Goal: Browse casually: Explore the website without a specific task or goal

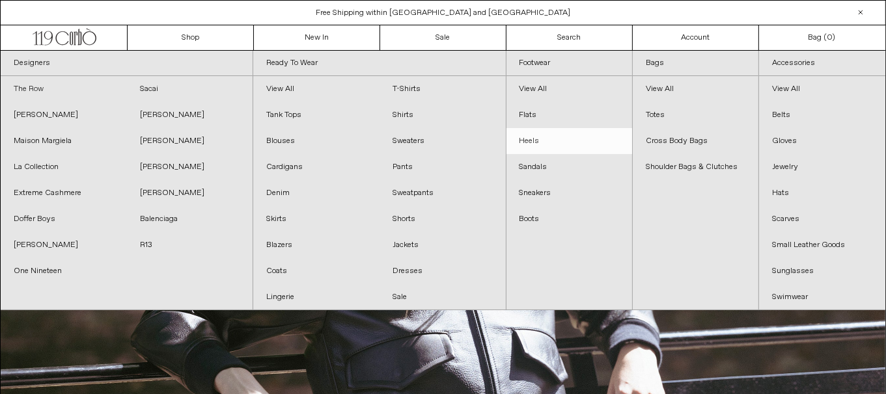
drag, startPoint x: 39, startPoint y: 85, endPoint x: 567, endPoint y: 131, distance: 530.4
click at [39, 85] on link "The Row" at bounding box center [64, 89] width 126 height 26
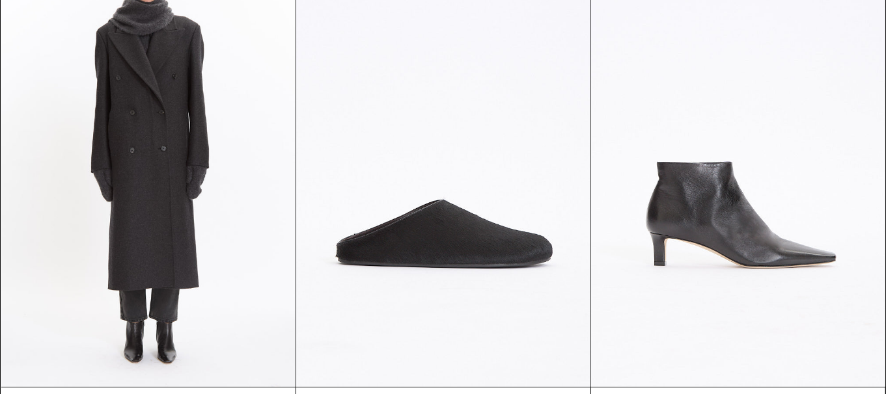
scroll to position [1106, 0]
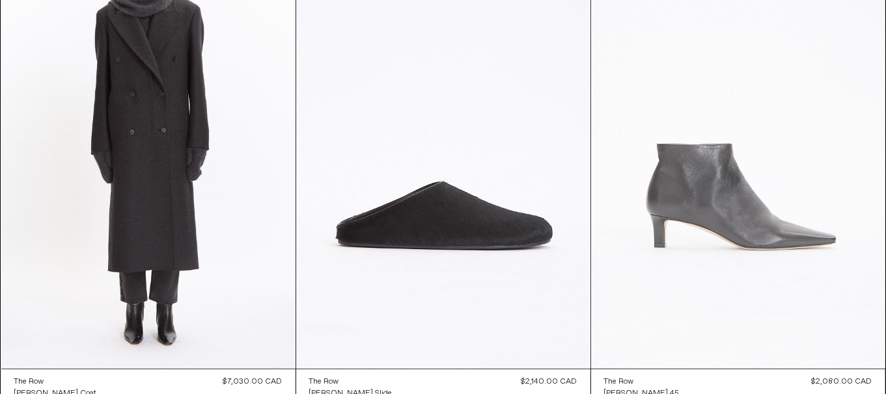
click at [820, 197] on at bounding box center [738, 148] width 294 height 441
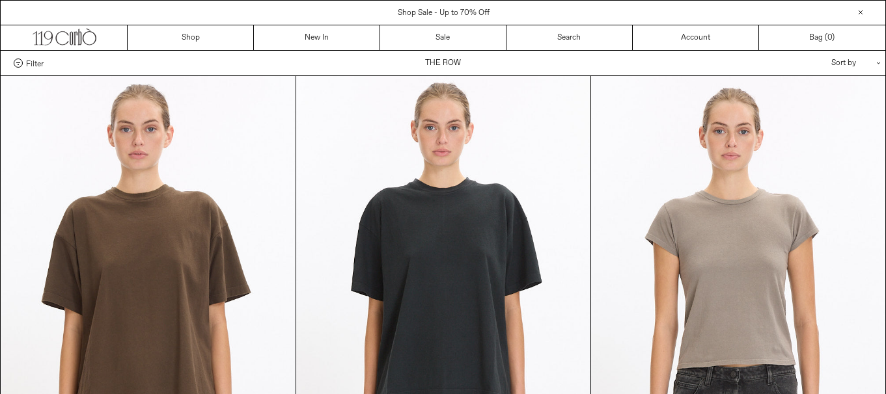
scroll to position [1106, 0]
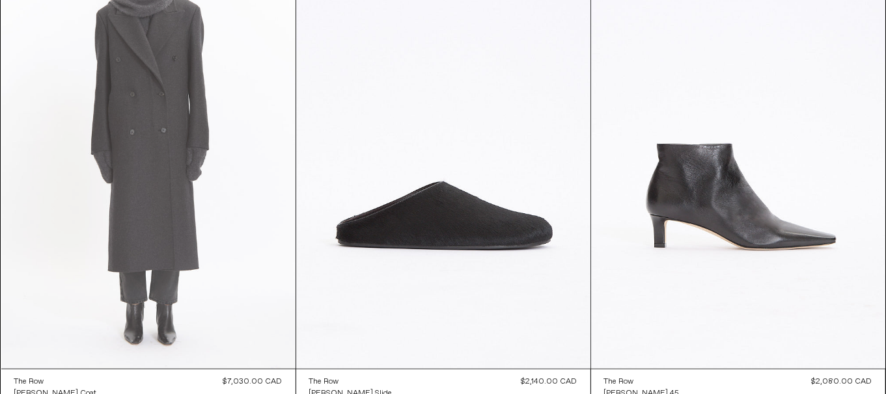
click at [107, 193] on at bounding box center [148, 148] width 294 height 441
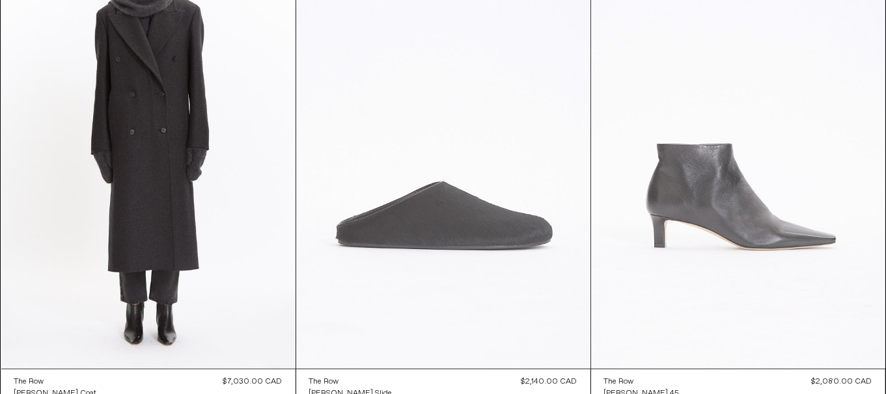
drag, startPoint x: 437, startPoint y: 202, endPoint x: 759, endPoint y: 298, distance: 336.8
click at [437, 202] on at bounding box center [443, 148] width 294 height 441
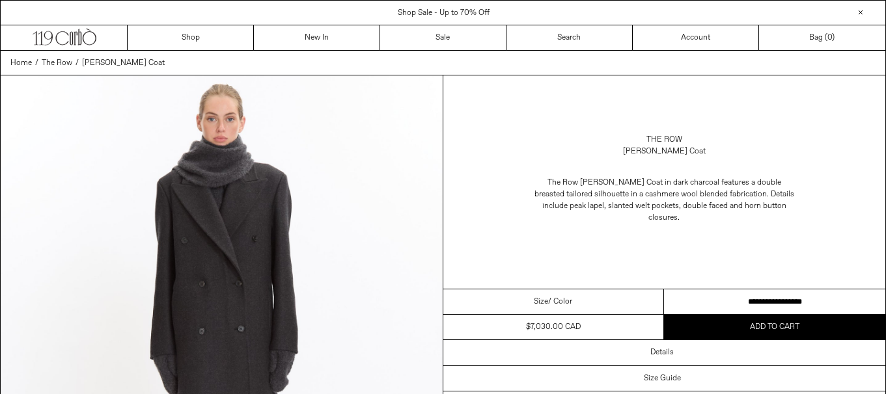
click at [720, 290] on select "**********" at bounding box center [774, 302] width 221 height 25
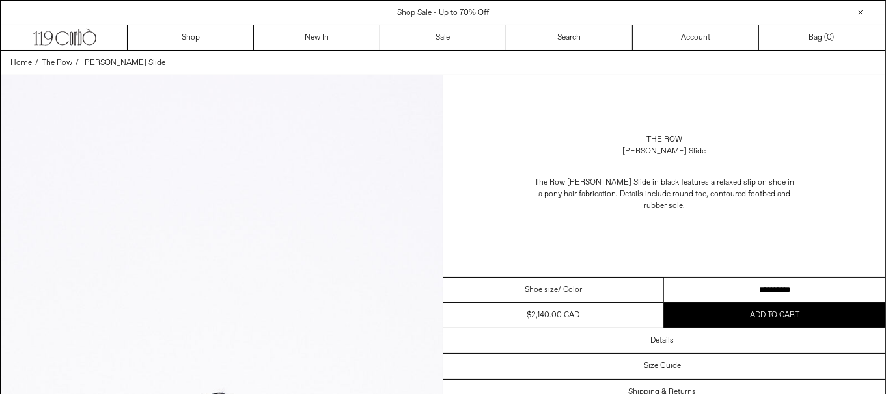
drag, startPoint x: 754, startPoint y: 283, endPoint x: 869, endPoint y: 297, distance: 116.6
click at [754, 283] on select "**********" at bounding box center [774, 290] width 221 height 25
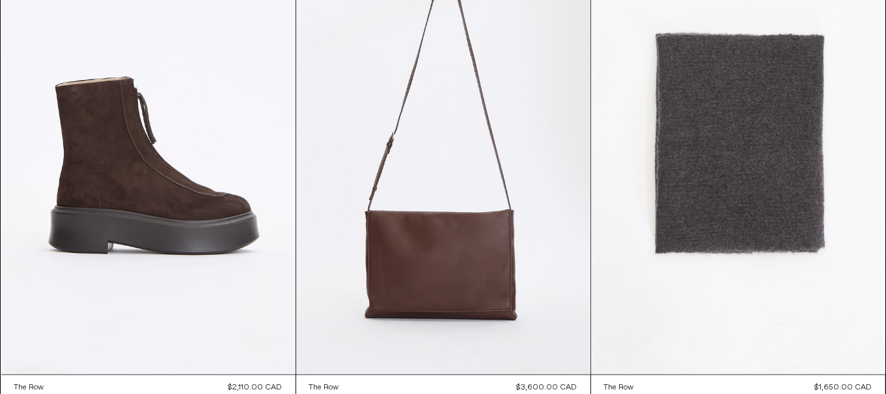
scroll to position [1627, 0]
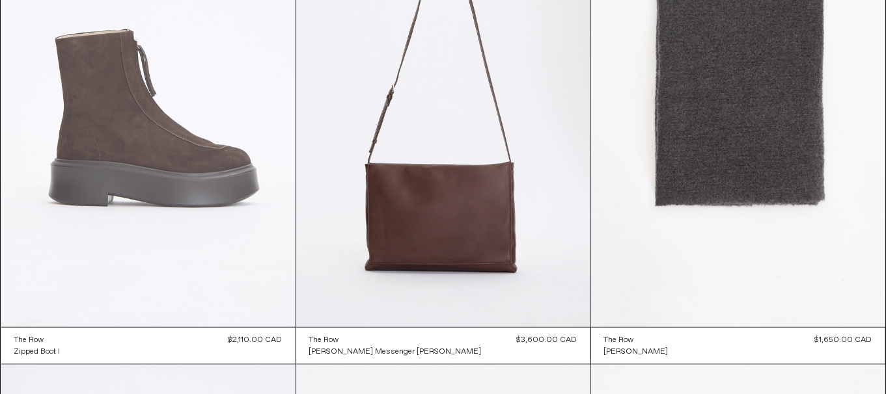
click at [170, 172] on at bounding box center [148, 106] width 294 height 441
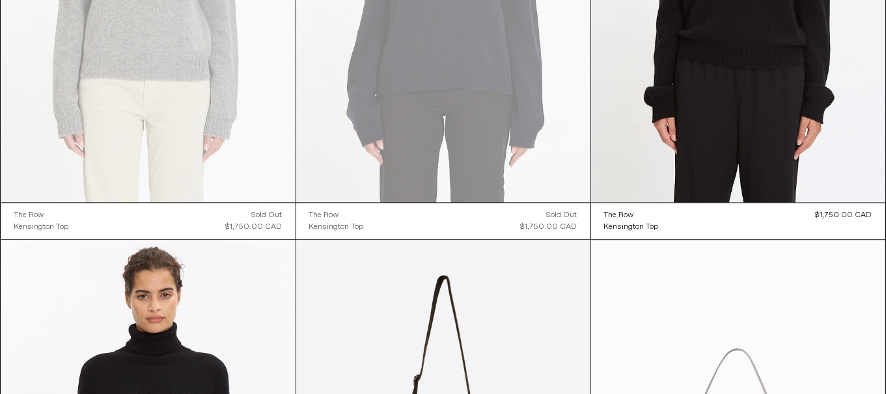
scroll to position [3449, 0]
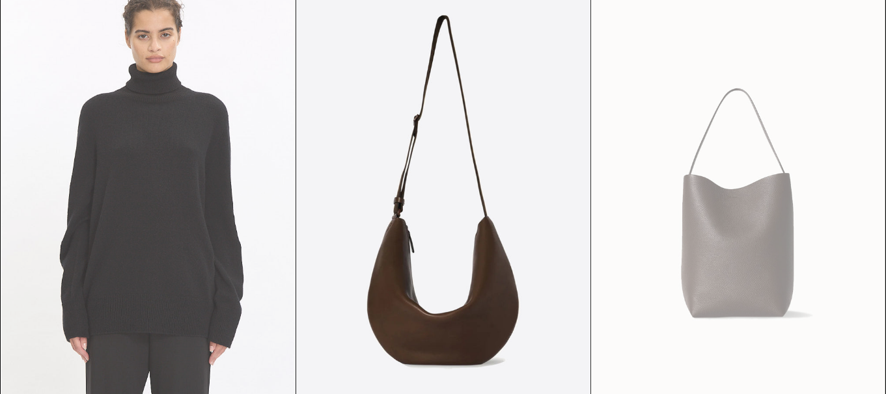
click at [153, 234] on at bounding box center [148, 200] width 294 height 441
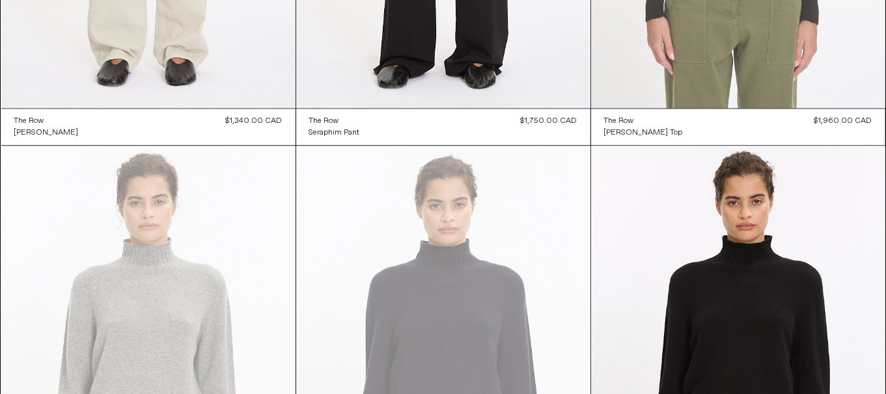
scroll to position [2538, 0]
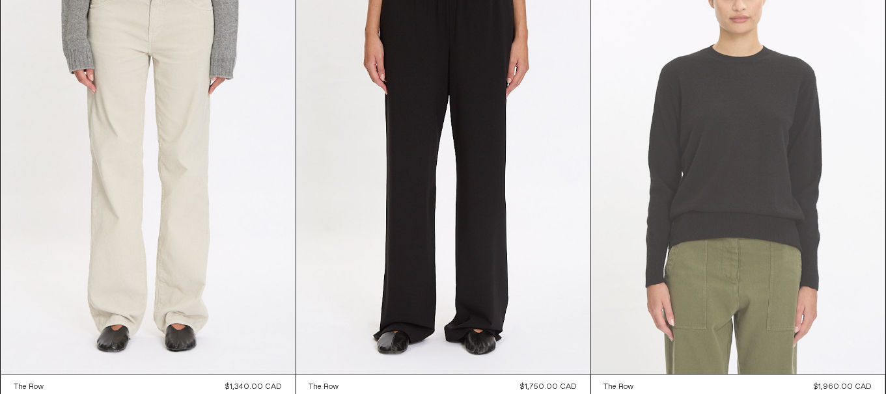
click at [651, 193] on at bounding box center [738, 153] width 294 height 441
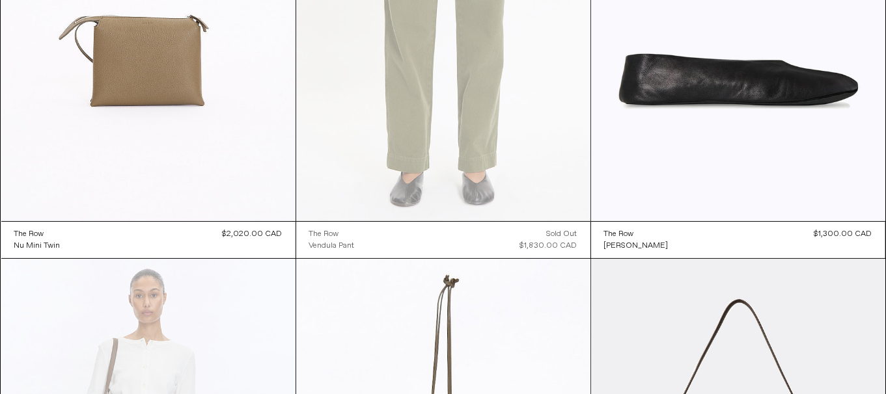
scroll to position [4576, 0]
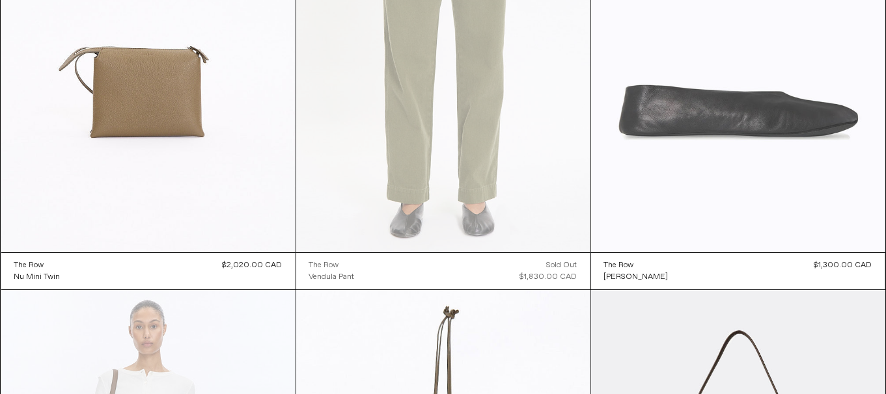
click at [839, 129] on at bounding box center [738, 31] width 294 height 441
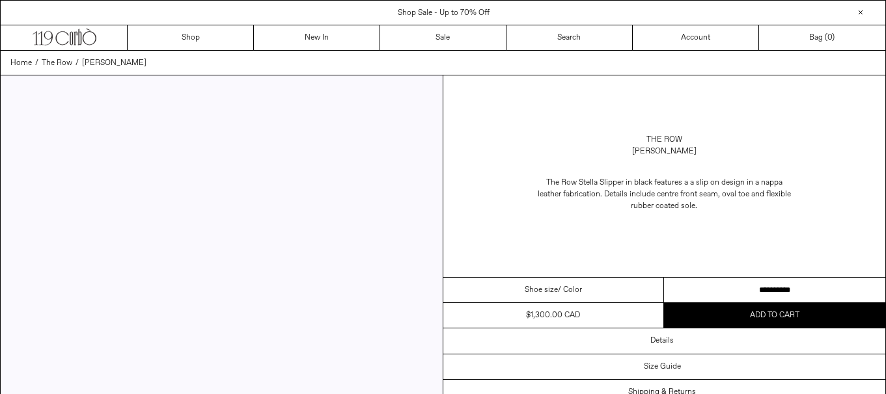
click at [739, 291] on select "**********" at bounding box center [774, 290] width 221 height 25
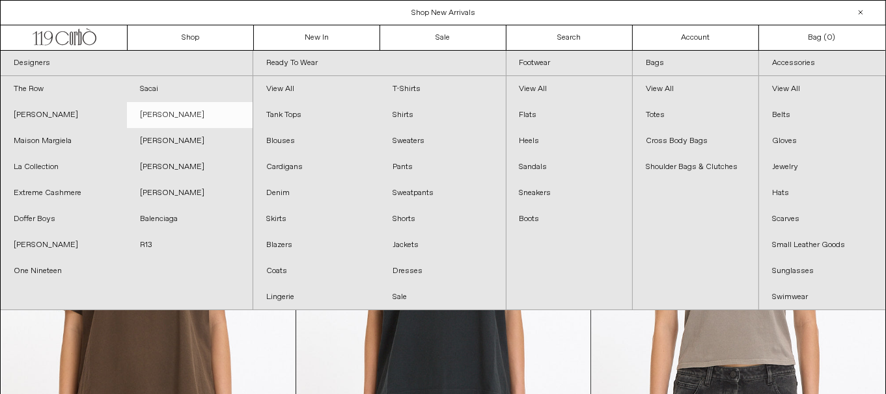
click at [163, 115] on link "[PERSON_NAME]" at bounding box center [190, 115] width 126 height 26
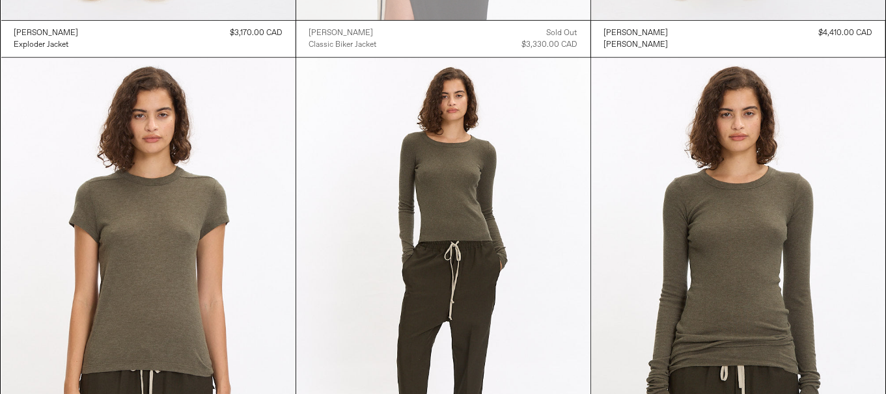
scroll to position [1236, 0]
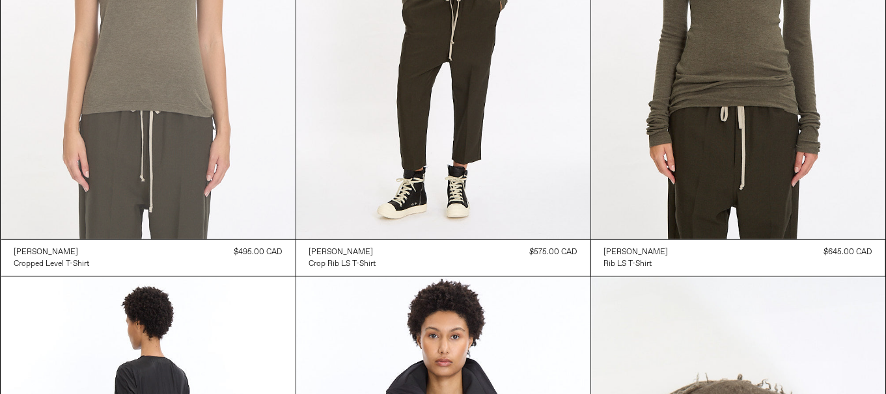
click at [236, 147] on at bounding box center [148, 18] width 294 height 441
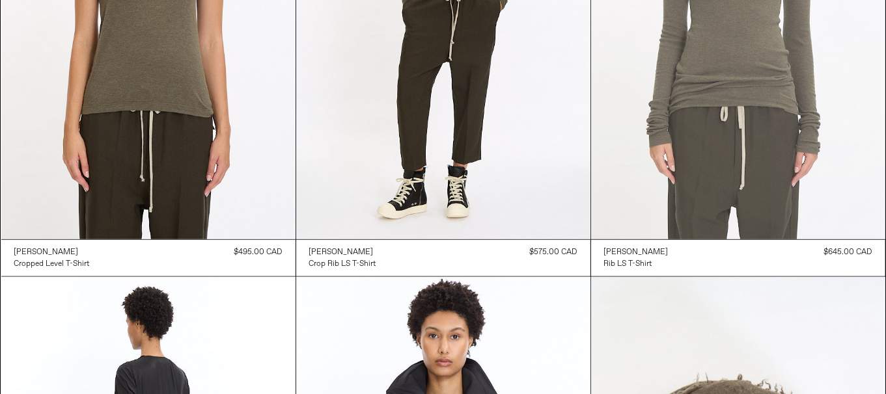
scroll to position [1236, 0]
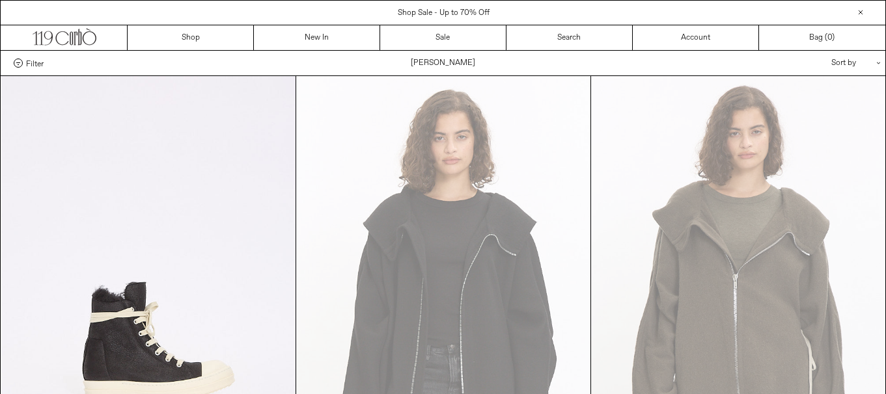
scroll to position [1236, 0]
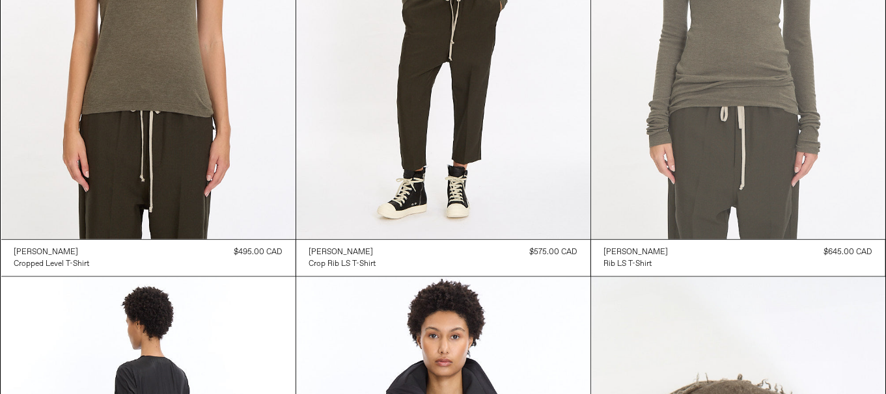
click at [752, 194] on at bounding box center [738, 18] width 294 height 441
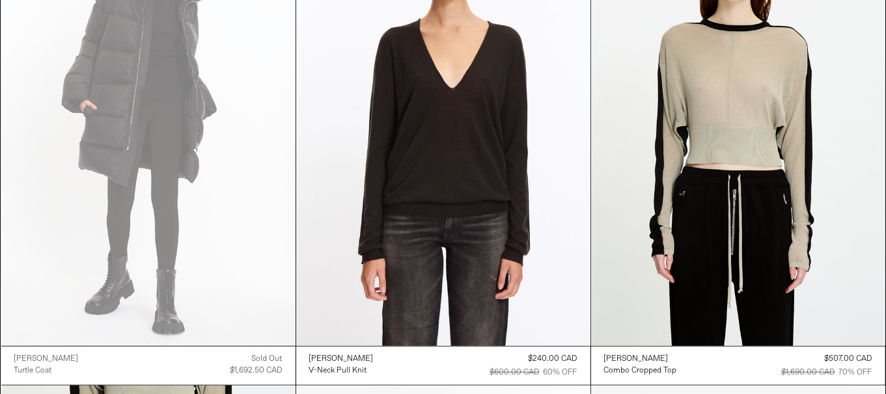
scroll to position [5596, 0]
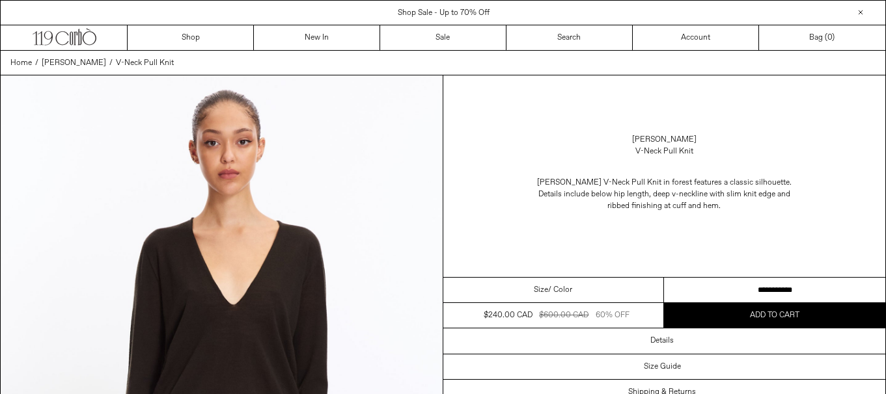
click at [785, 286] on select "**********" at bounding box center [774, 290] width 221 height 25
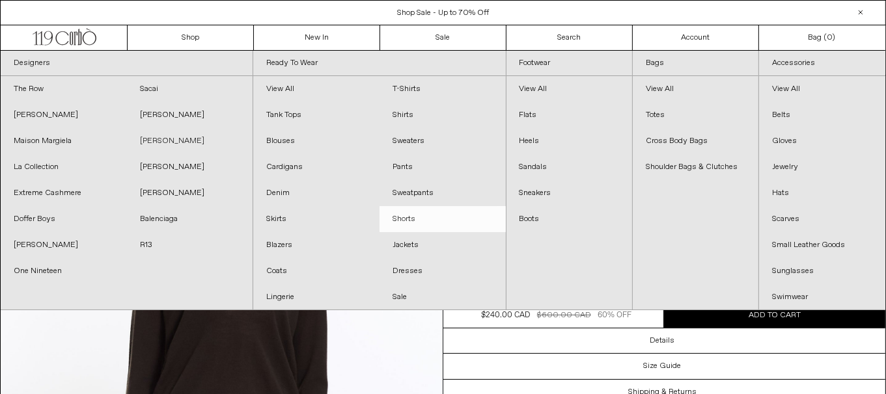
click at [182, 140] on link "[PERSON_NAME]" at bounding box center [190, 141] width 126 height 26
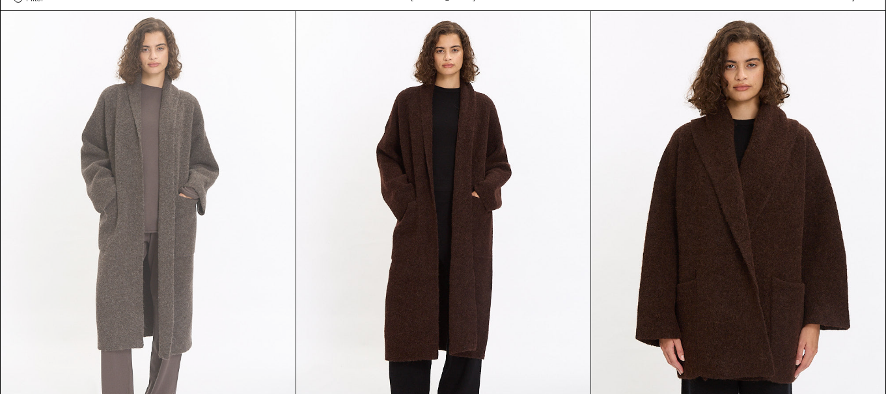
click at [191, 176] on at bounding box center [148, 231] width 294 height 441
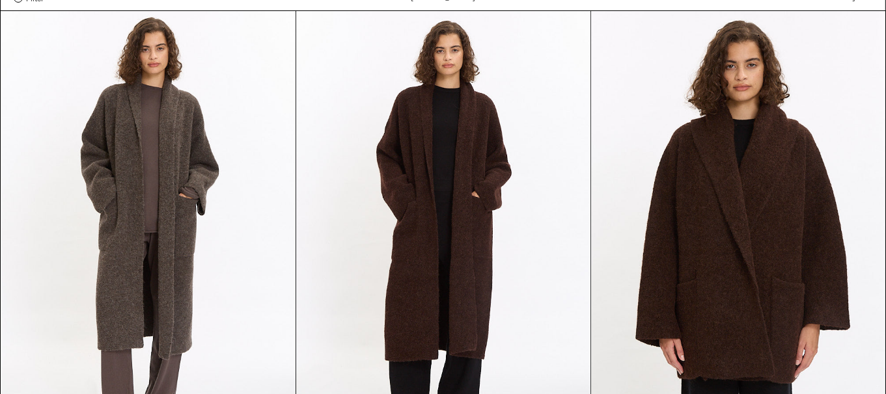
scroll to position [65, 0]
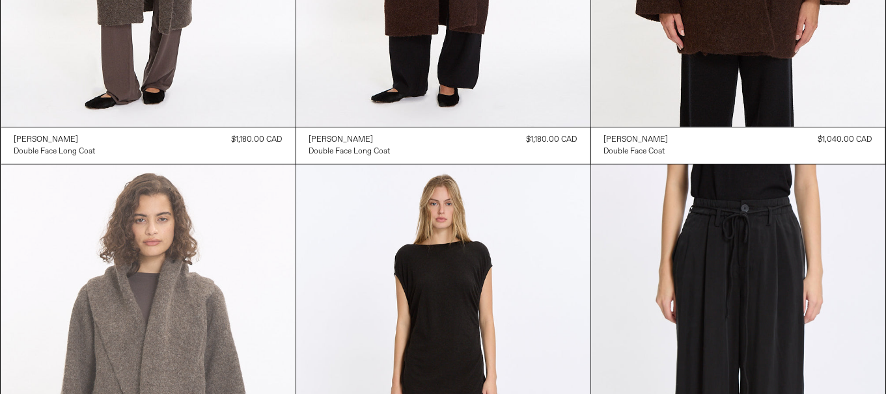
scroll to position [390, 0]
click at [126, 265] on at bounding box center [148, 385] width 294 height 441
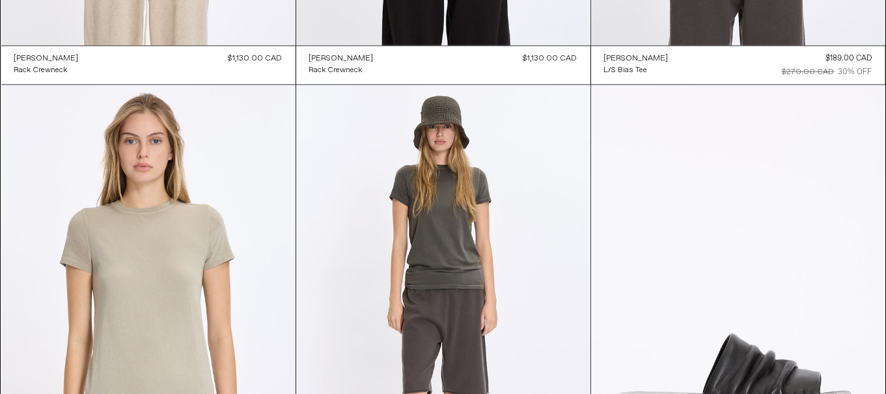
scroll to position [1692, 0]
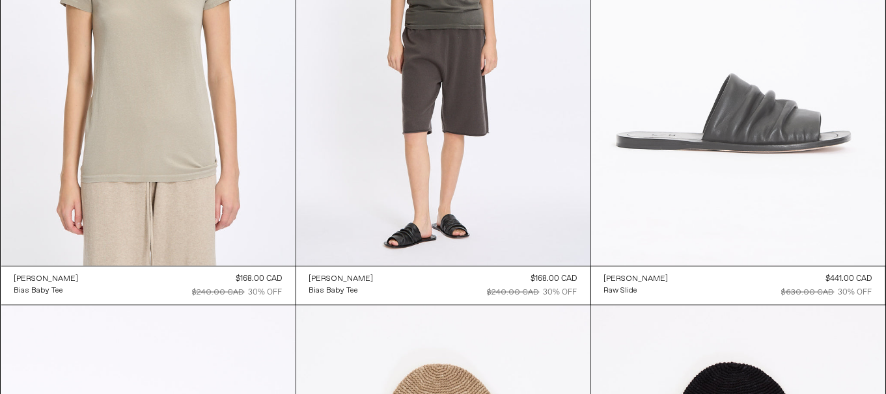
click at [808, 163] on at bounding box center [738, 45] width 294 height 441
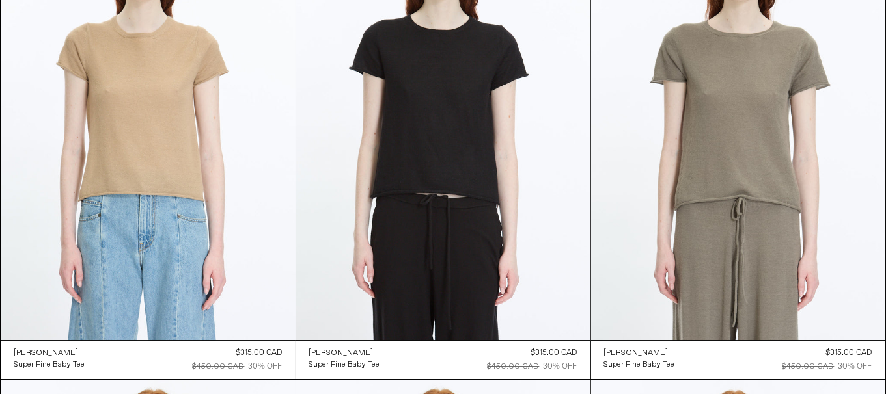
scroll to position [4069, 0]
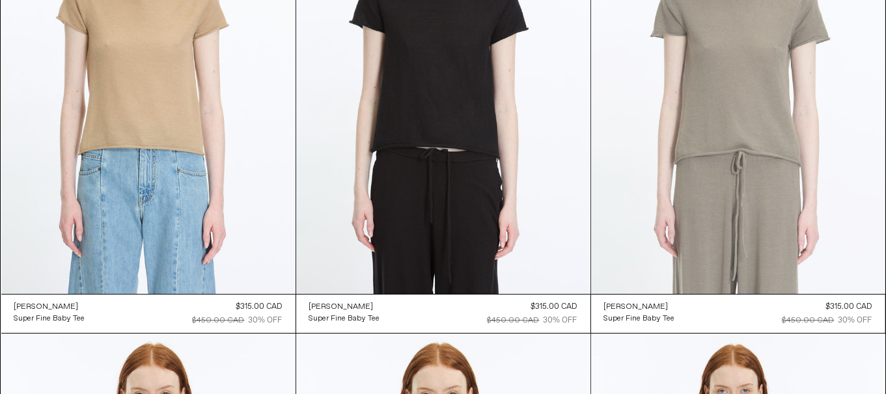
click at [820, 158] on at bounding box center [738, 73] width 294 height 441
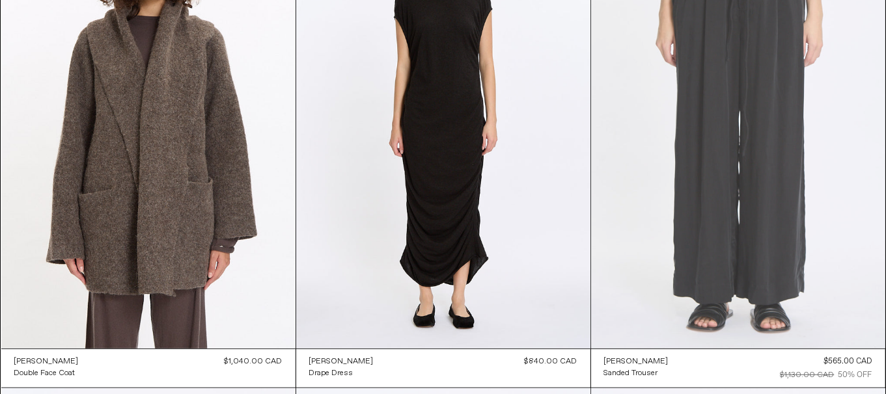
scroll to position [715, 0]
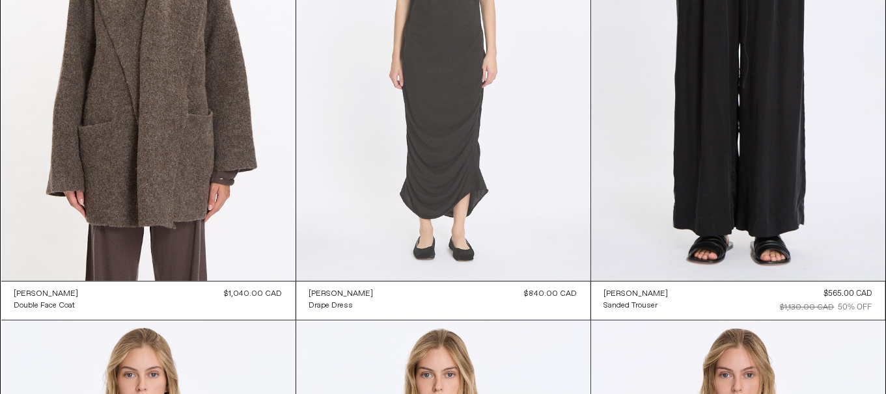
click at [530, 154] on at bounding box center [443, 60] width 294 height 441
click at [529, 230] on at bounding box center [443, 60] width 294 height 441
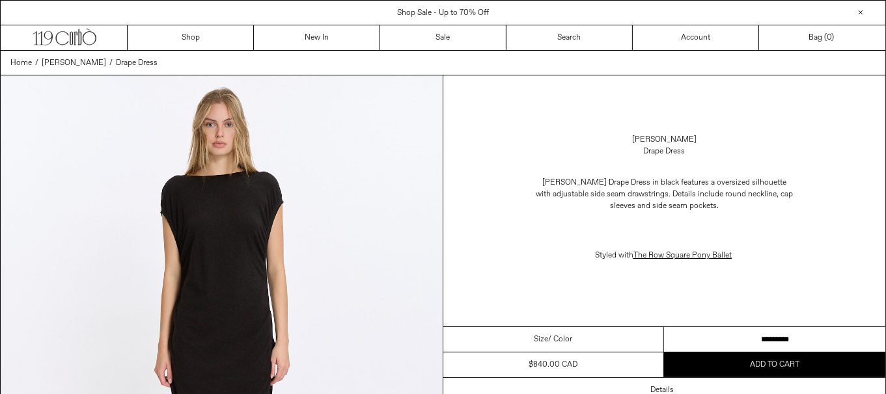
drag, startPoint x: 763, startPoint y: 340, endPoint x: 771, endPoint y: 334, distance: 10.3
click at [763, 340] on select "**********" at bounding box center [774, 339] width 221 height 25
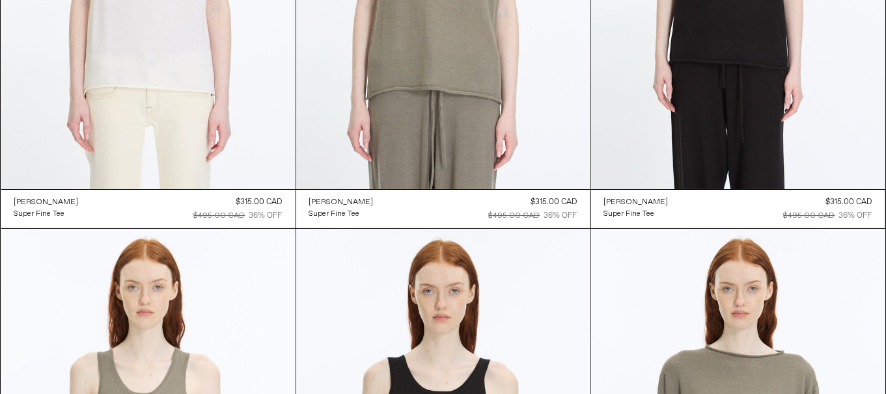
scroll to position [4980, 0]
